Goal: Task Accomplishment & Management: Manage account settings

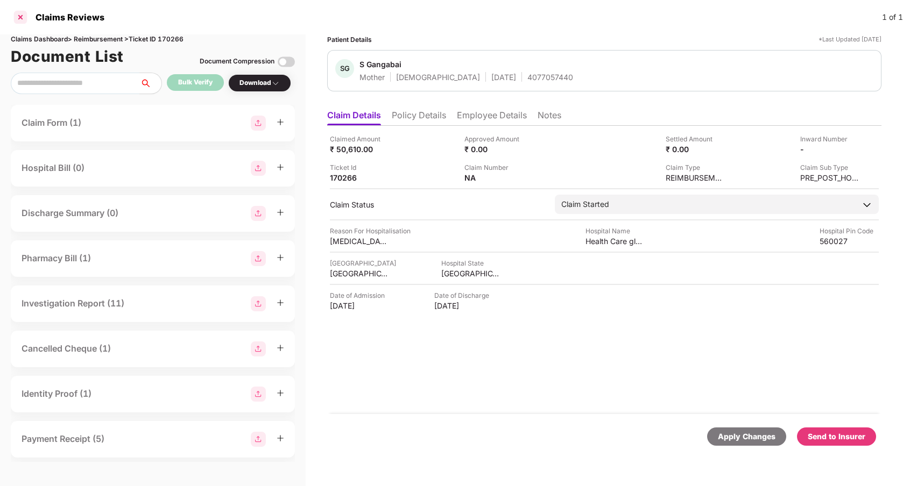
click at [24, 15] on div at bounding box center [20, 17] width 17 height 17
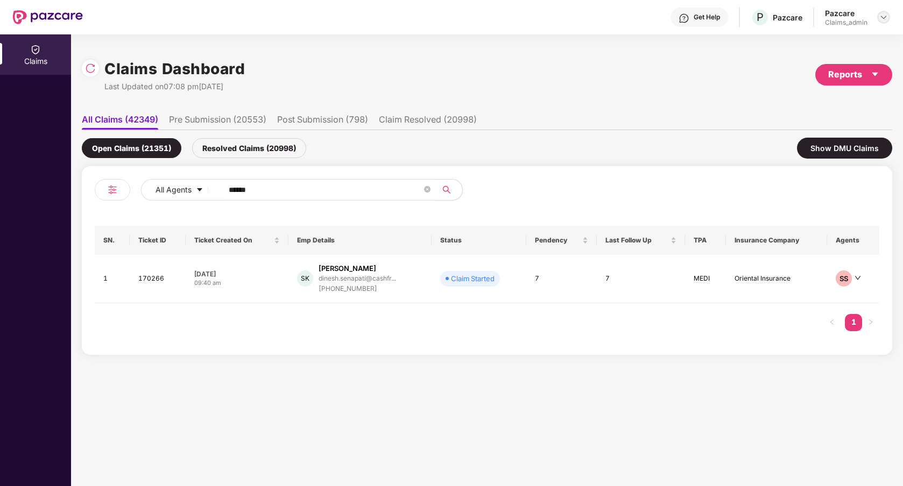
click at [884, 19] on img at bounding box center [883, 17] width 9 height 9
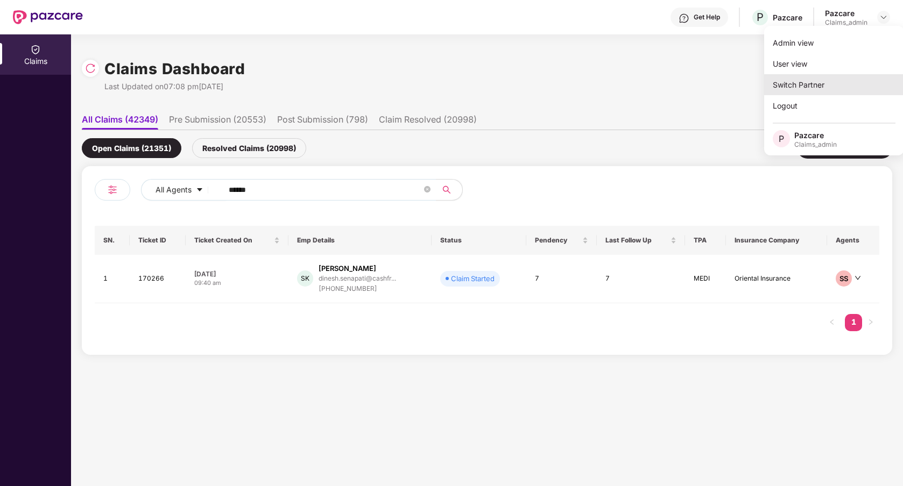
click at [815, 82] on div "Switch Partner" at bounding box center [834, 84] width 140 height 21
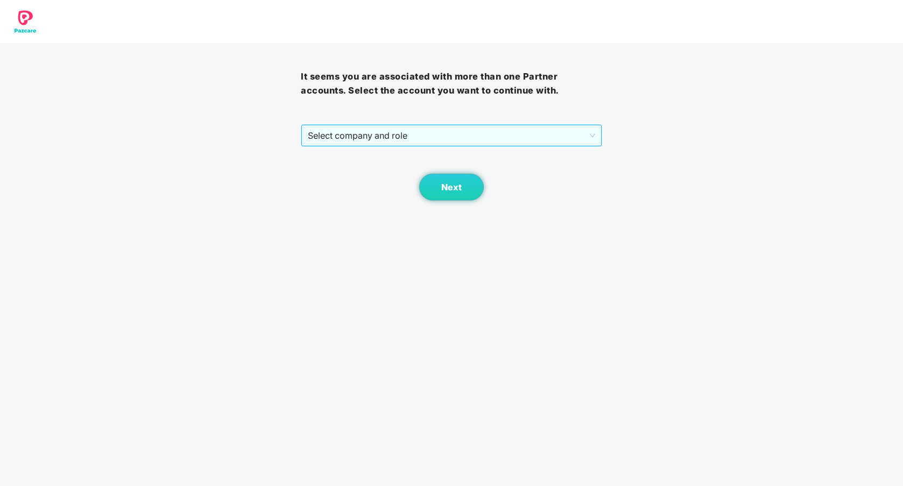
click at [529, 131] on span "Select company and role" at bounding box center [451, 135] width 287 height 20
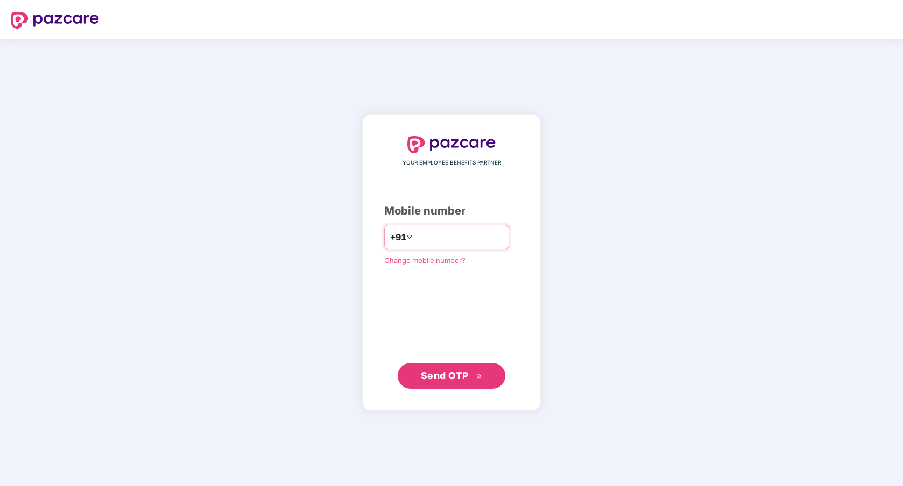
click at [438, 233] on input "number" at bounding box center [459, 237] width 88 height 17
type input "**********"
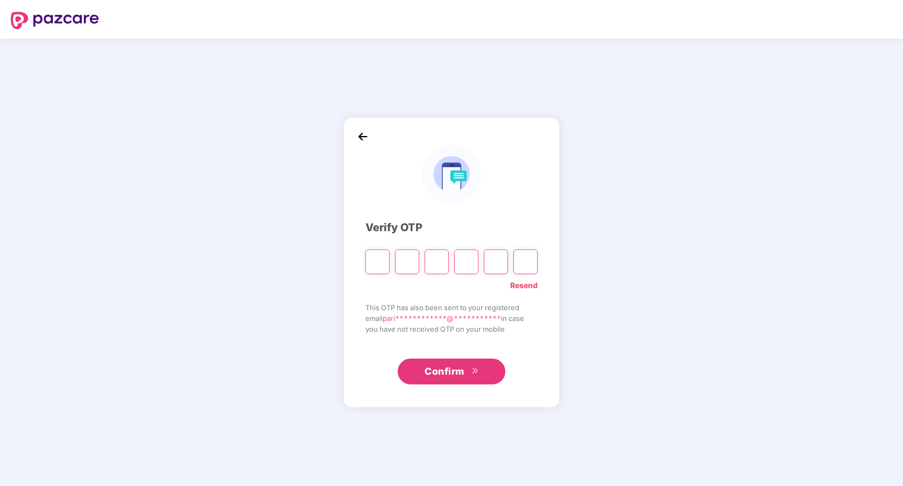
paste input "*"
type input "*"
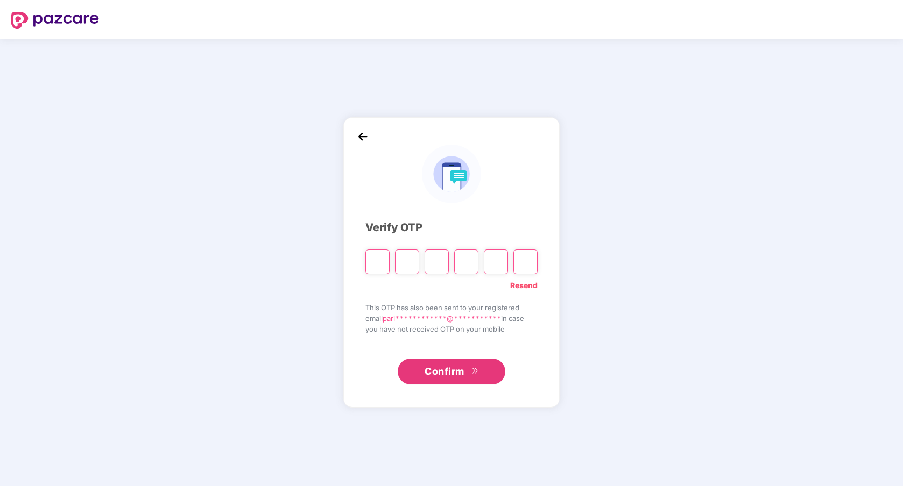
type input "*"
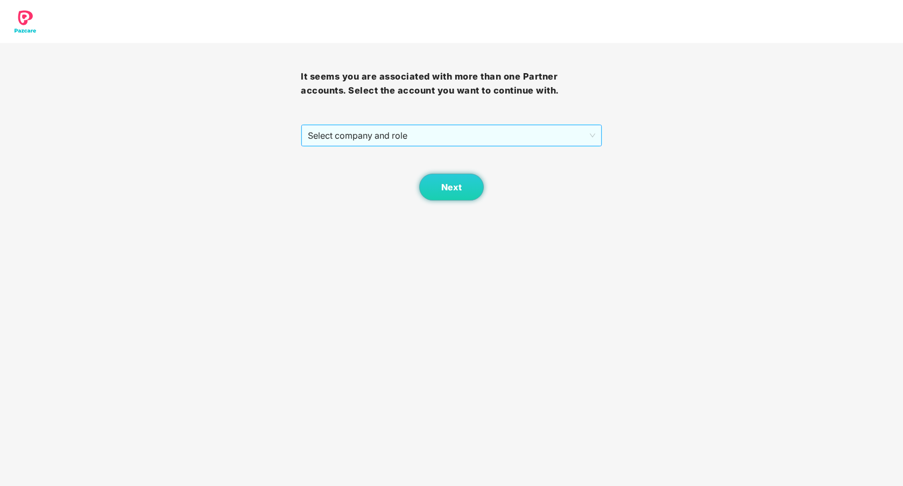
click at [429, 141] on span "Select company and role" at bounding box center [451, 135] width 287 height 20
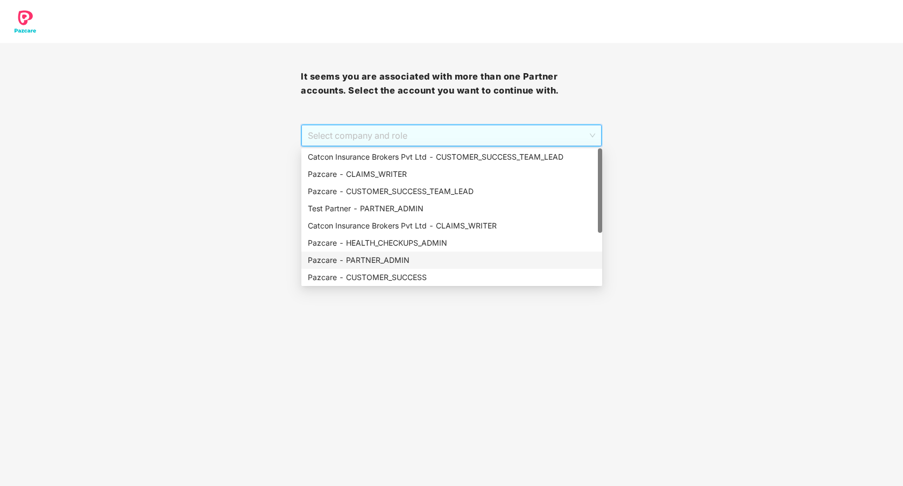
click at [395, 258] on div "Pazcare - PARTNER_ADMIN" at bounding box center [452, 260] width 288 height 12
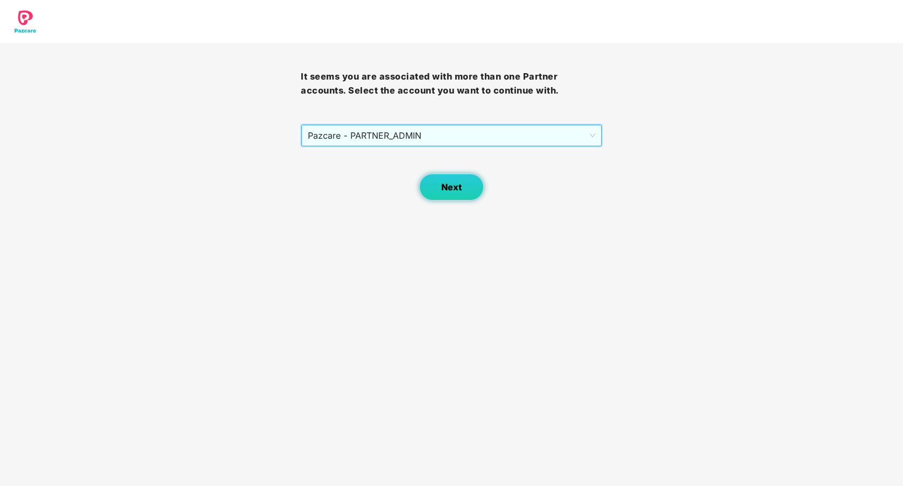
click at [448, 187] on span "Next" at bounding box center [451, 187] width 20 height 10
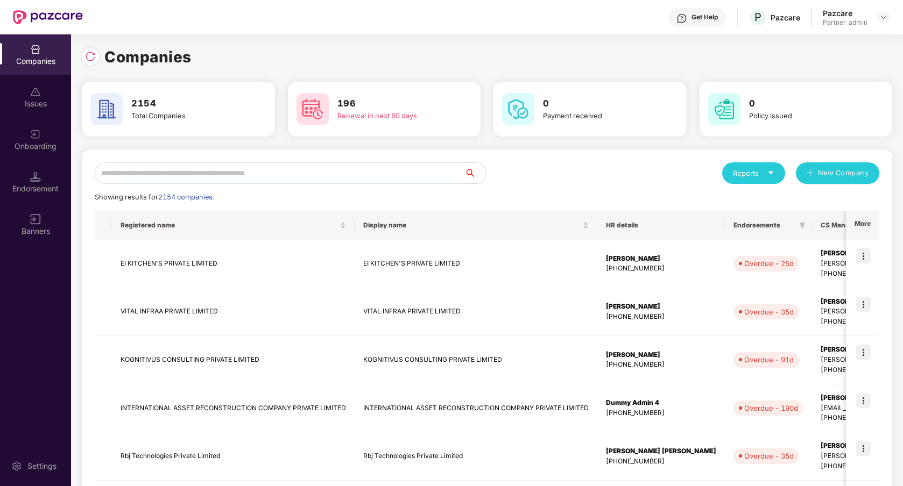
click at [307, 172] on input "text" at bounding box center [280, 173] width 370 height 22
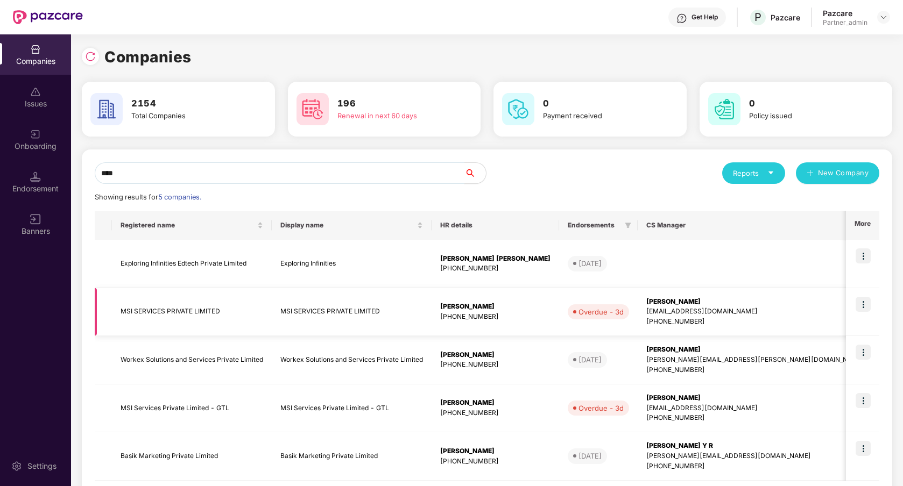
type input "***"
click at [861, 302] on img at bounding box center [862, 304] width 15 height 15
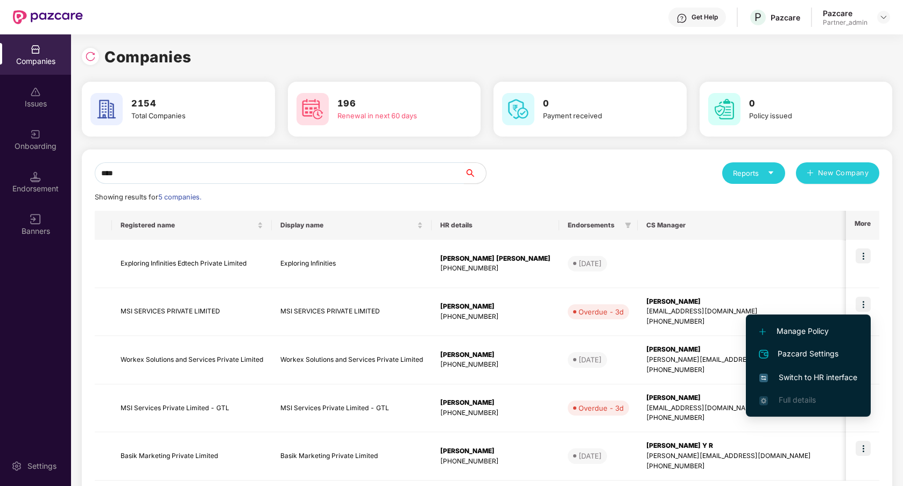
click at [830, 380] on span "Switch to HR interface" at bounding box center [808, 378] width 98 height 12
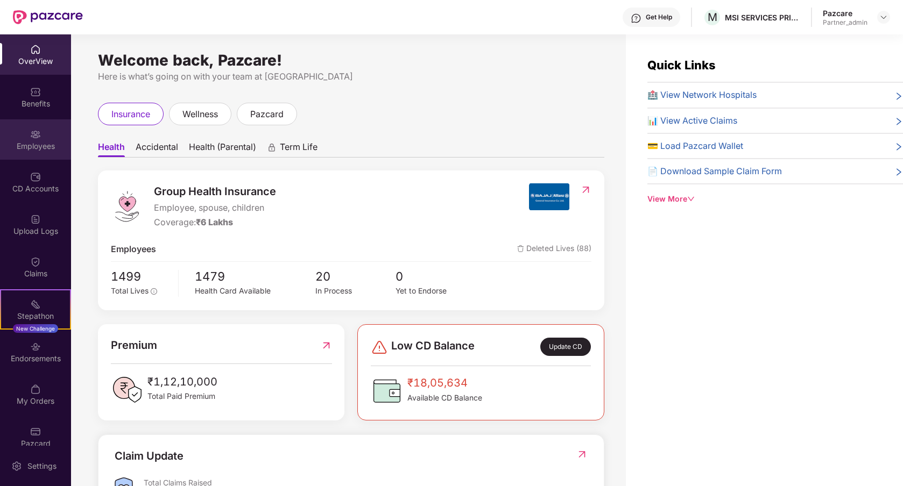
click at [45, 150] on div "Employees" at bounding box center [35, 146] width 71 height 11
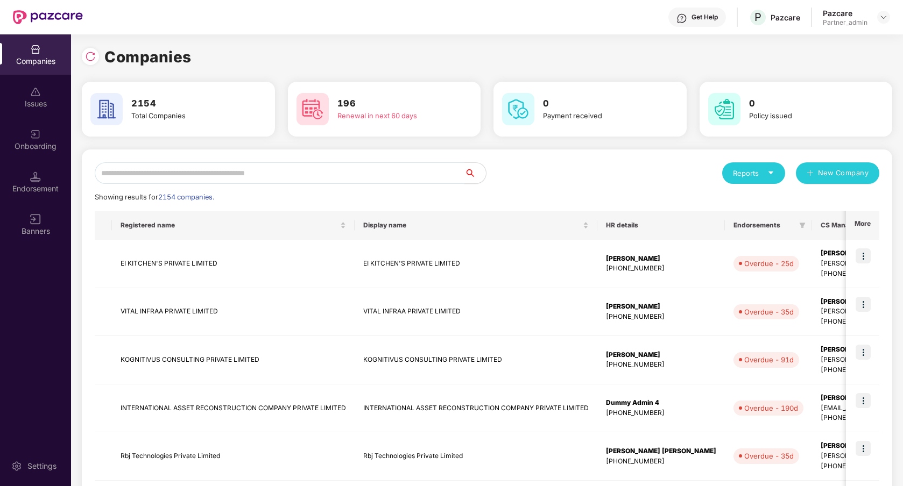
click at [280, 173] on input "text" at bounding box center [280, 173] width 370 height 22
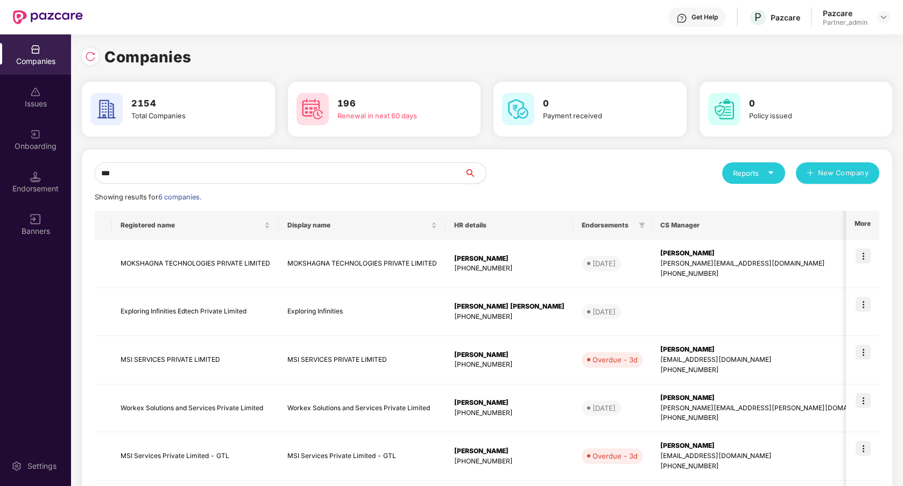
type input "***"
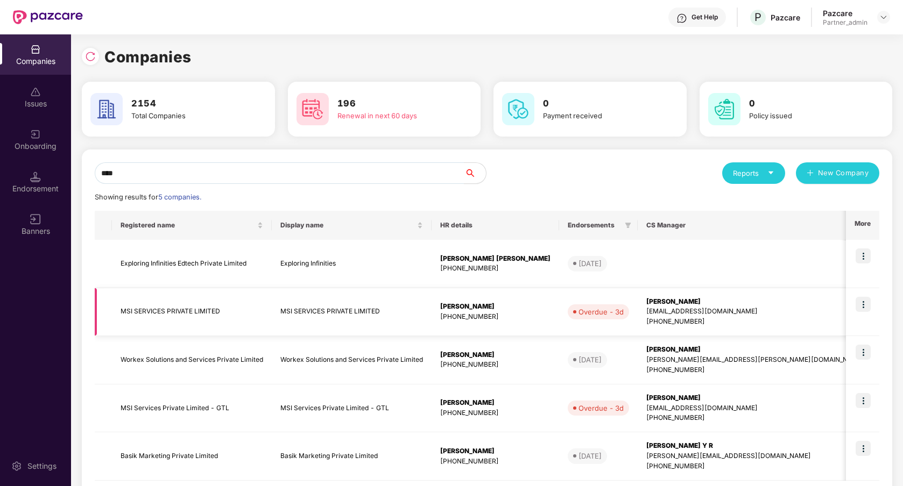
click at [658, 322] on div "+916388263181" at bounding box center [755, 322] width 218 height 10
